Goal: Find specific page/section: Find specific page/section

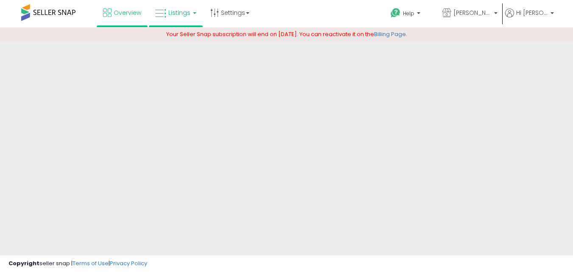
click at [188, 9] on span "Listings" at bounding box center [179, 12] width 22 height 8
click at [184, 12] on span "Listings" at bounding box center [179, 12] width 22 height 8
click at [188, 11] on span "Listings" at bounding box center [179, 12] width 22 height 8
click at [176, 8] on link "Listings" at bounding box center [176, 12] width 54 height 25
click at [179, 8] on span "Listings" at bounding box center [179, 12] width 22 height 8
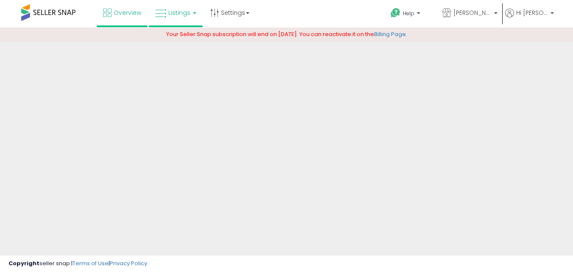
click at [182, 14] on span "Listings" at bounding box center [179, 12] width 22 height 8
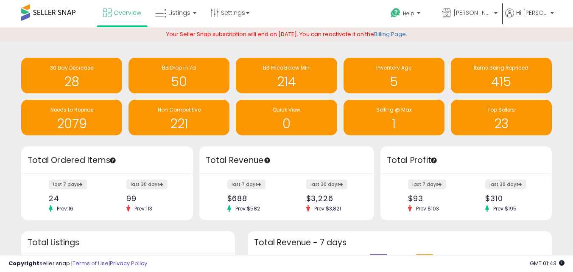
scroll to position [118, 287]
click at [184, 11] on span "Listings" at bounding box center [179, 12] width 22 height 8
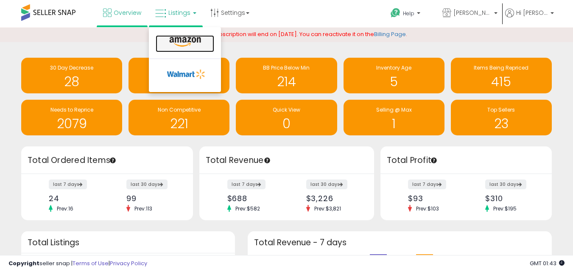
click at [184, 39] on icon at bounding box center [185, 41] width 37 height 11
